Goal: Transaction & Acquisition: Purchase product/service

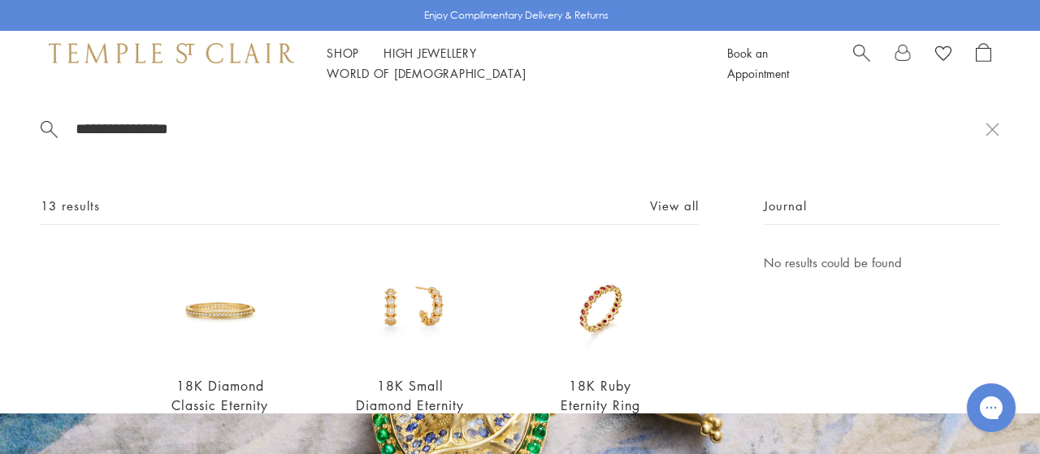
scroll to position [154, 0]
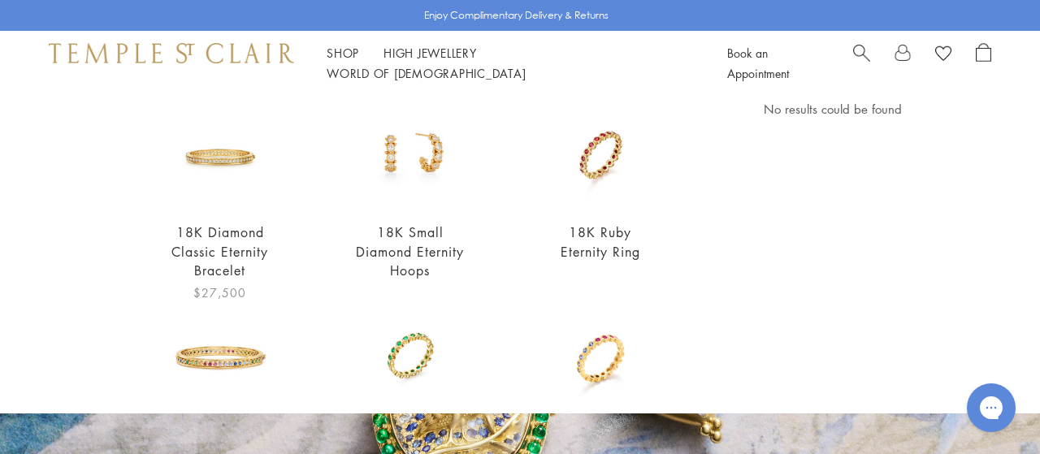
type input "**********"
click at [234, 162] on img at bounding box center [220, 153] width 109 height 109
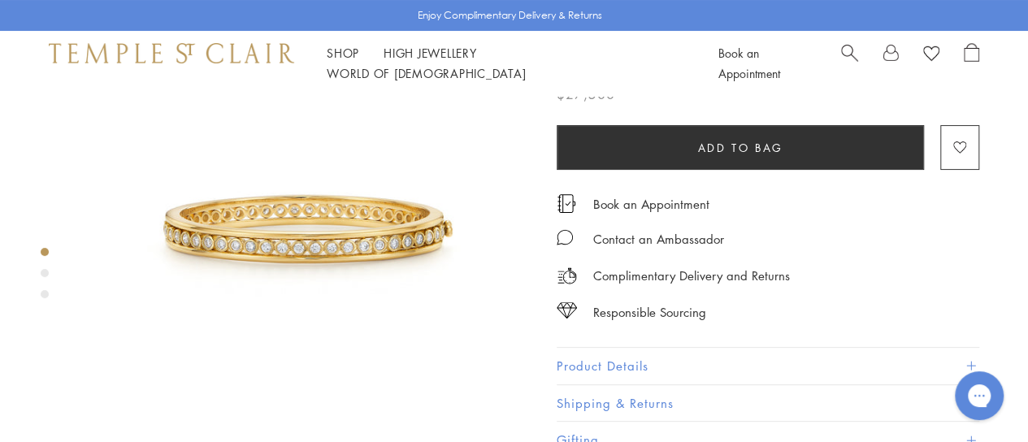
scroll to position [153, 0]
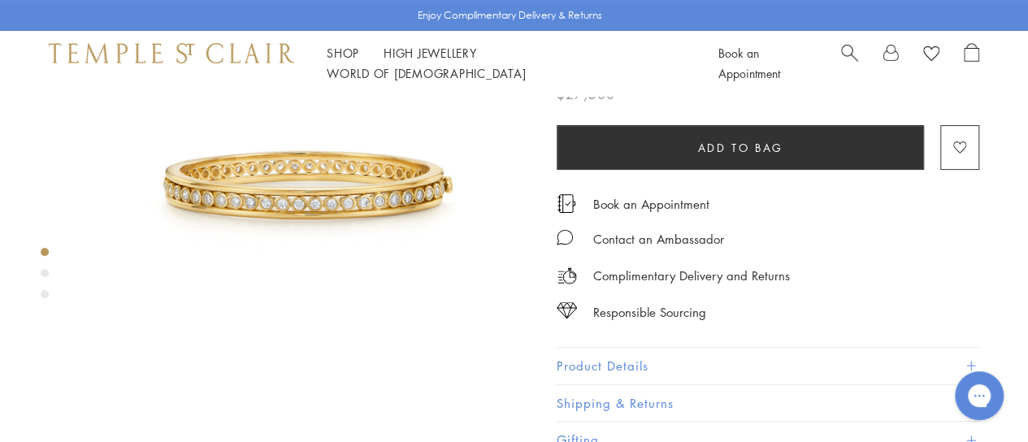
click at [622, 363] on button "Product Details" at bounding box center [767, 366] width 422 height 37
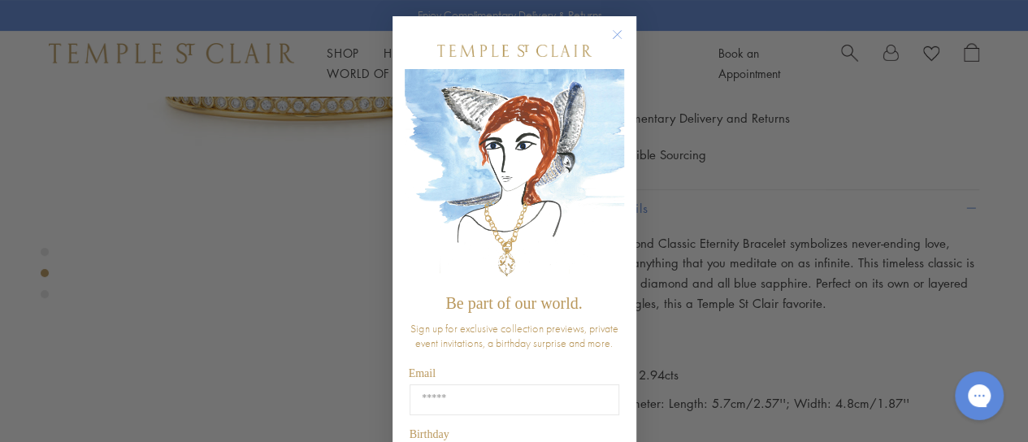
scroll to position [493, 0]
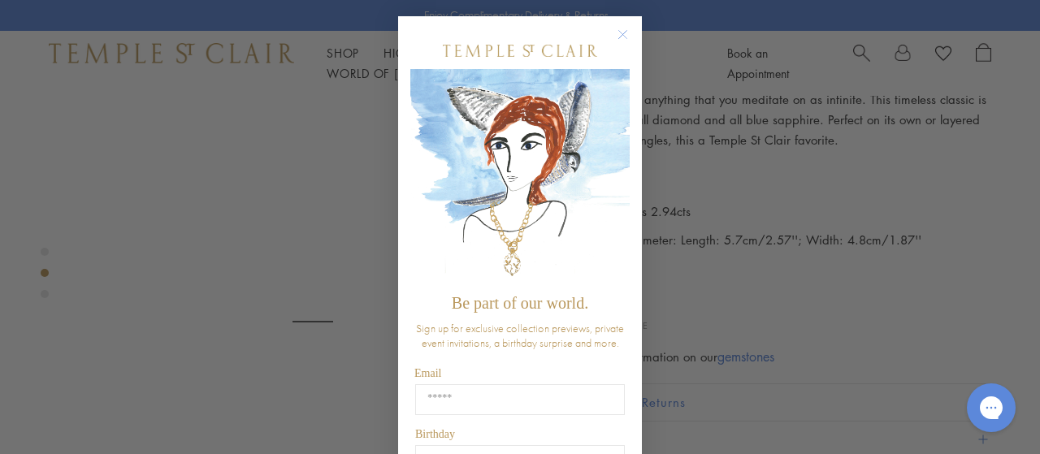
click at [613, 37] on circle "Close dialog" at bounding box center [622, 34] width 19 height 19
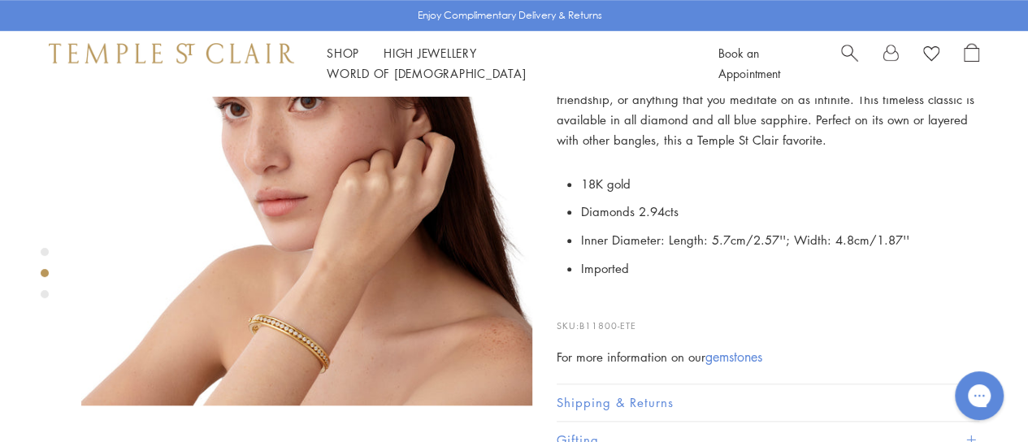
scroll to position [643, 0]
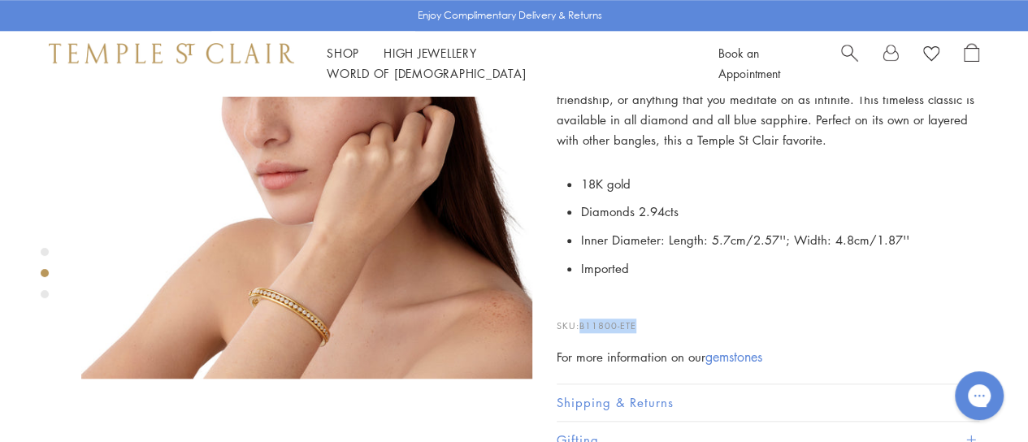
drag, startPoint x: 646, startPoint y: 318, endPoint x: 583, endPoint y: 318, distance: 62.6
click at [583, 318] on p "SKU: B11800-ETE" at bounding box center [767, 317] width 422 height 31
copy span "B11800-ETE"
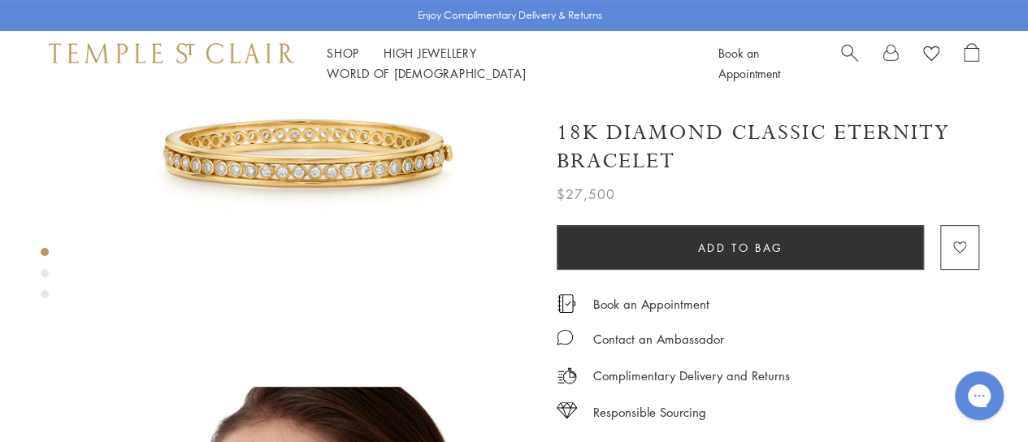
scroll to position [0, 0]
